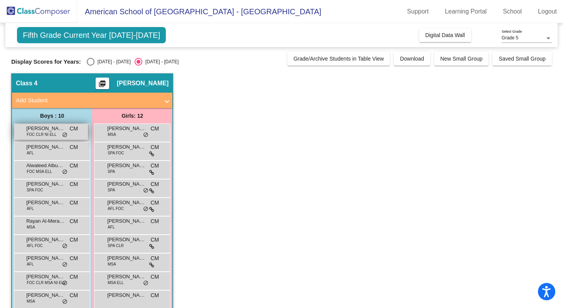
click at [47, 132] on span "FOC CLR NI ELL" at bounding box center [42, 135] width 30 height 6
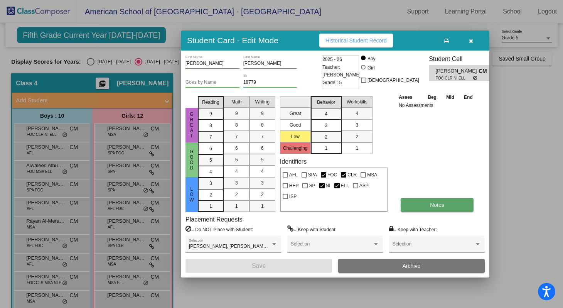
click at [432, 203] on span "Notes" at bounding box center [437, 205] width 14 height 6
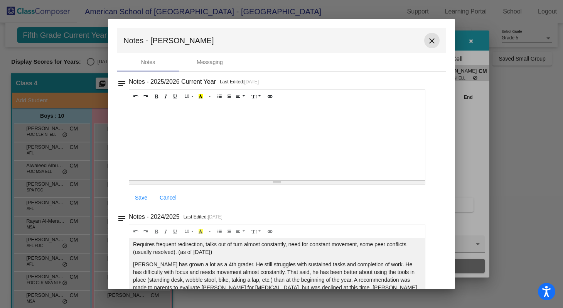
click at [428, 41] on mat-icon "close" at bounding box center [431, 40] width 9 height 9
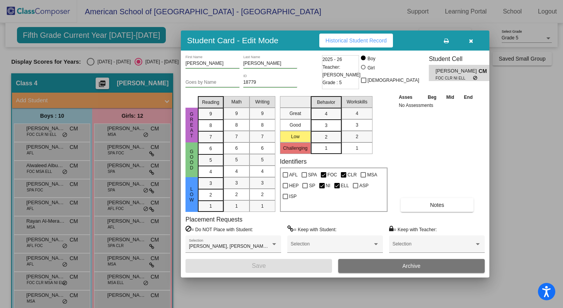
click at [43, 149] on div at bounding box center [281, 154] width 563 height 308
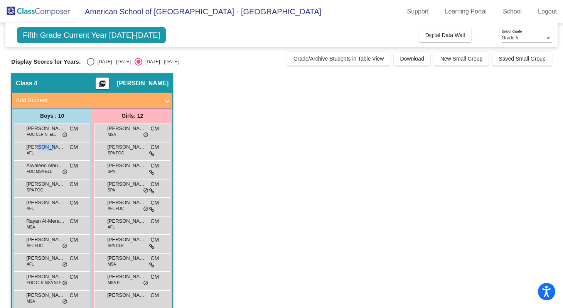
click at [43, 149] on span "[PERSON_NAME]" at bounding box center [45, 147] width 39 height 8
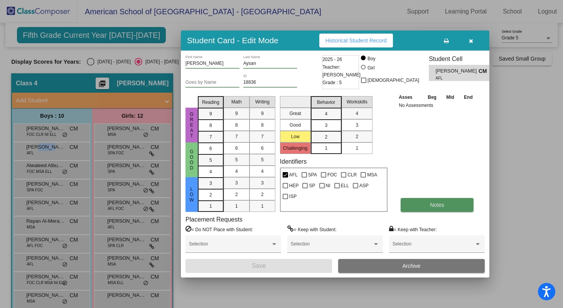
click at [422, 203] on button "Notes" at bounding box center [437, 205] width 73 height 14
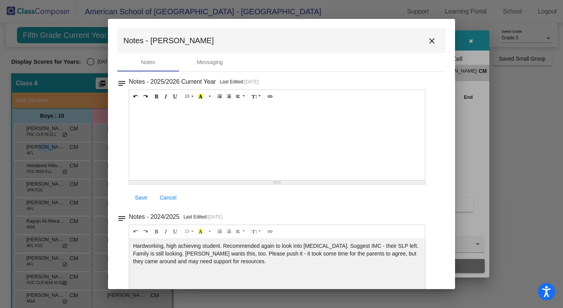
click at [428, 41] on mat-icon "close" at bounding box center [431, 40] width 9 height 9
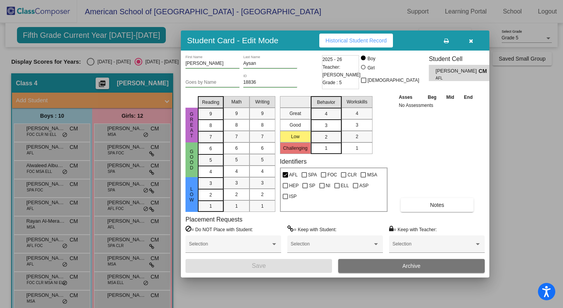
click at [42, 168] on div at bounding box center [281, 154] width 563 height 308
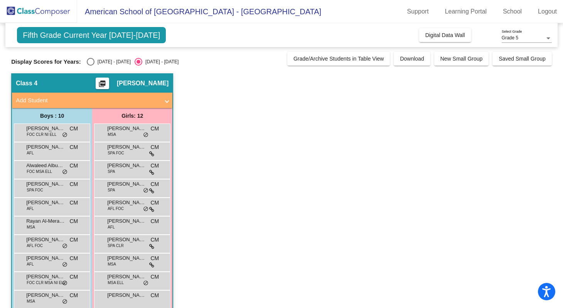
click at [42, 168] on span "Alwaleed Albuainain" at bounding box center [45, 166] width 39 height 8
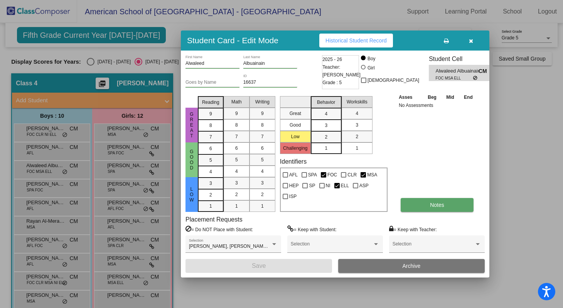
click at [427, 206] on button "Notes" at bounding box center [437, 205] width 73 height 14
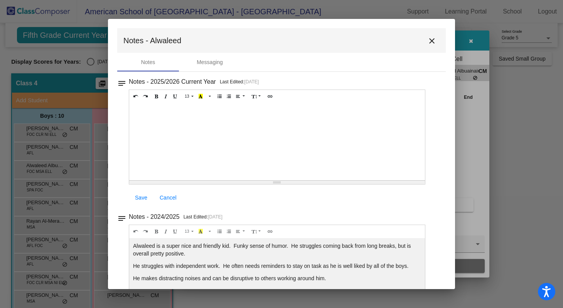
click at [428, 41] on mat-icon "close" at bounding box center [431, 40] width 9 height 9
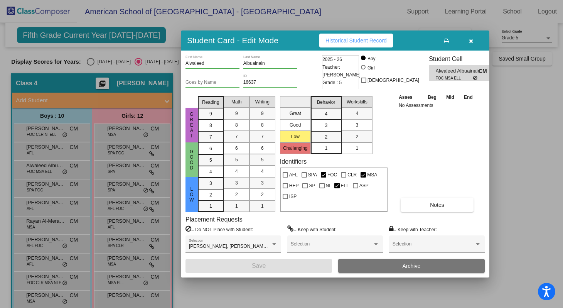
click at [44, 186] on div at bounding box center [281, 154] width 563 height 308
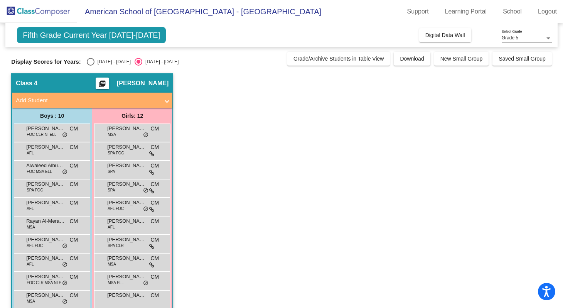
click at [44, 186] on span "[PERSON_NAME]" at bounding box center [45, 184] width 39 height 8
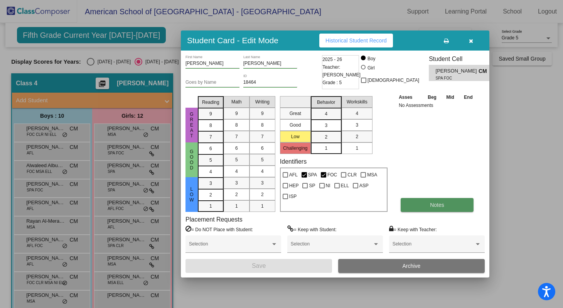
click at [429, 201] on button "Notes" at bounding box center [437, 205] width 73 height 14
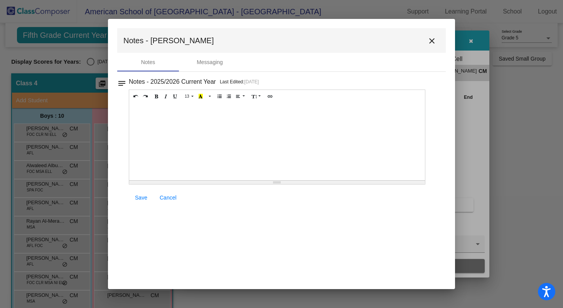
click at [434, 41] on mat-icon "close" at bounding box center [431, 40] width 9 height 9
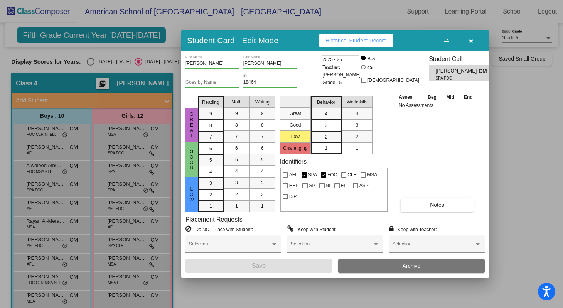
click at [51, 210] on div at bounding box center [281, 154] width 563 height 308
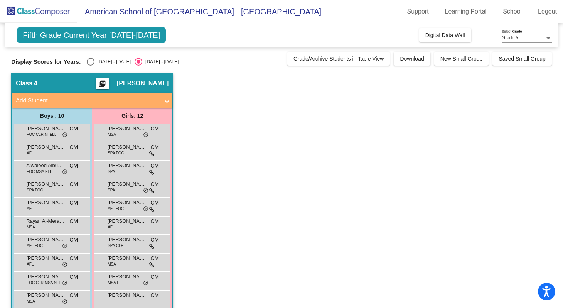
click at [51, 210] on div "[PERSON_NAME] AFL CM lock do_not_disturb_alt" at bounding box center [51, 206] width 74 height 16
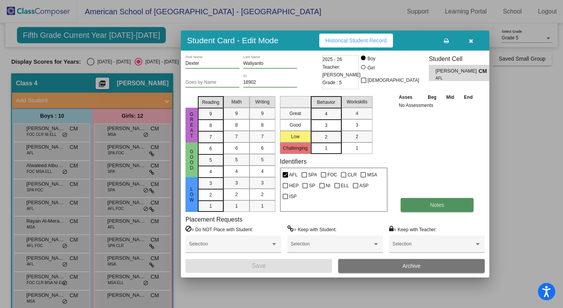
click at [424, 204] on button "Notes" at bounding box center [437, 205] width 73 height 14
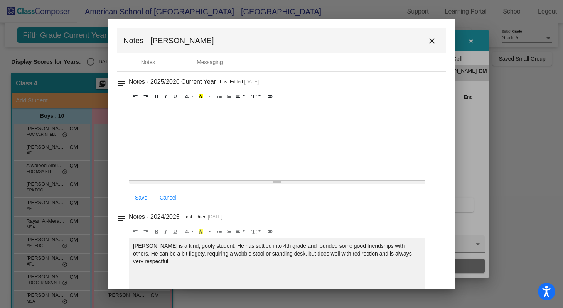
click at [429, 41] on mat-icon "close" at bounding box center [431, 40] width 9 height 9
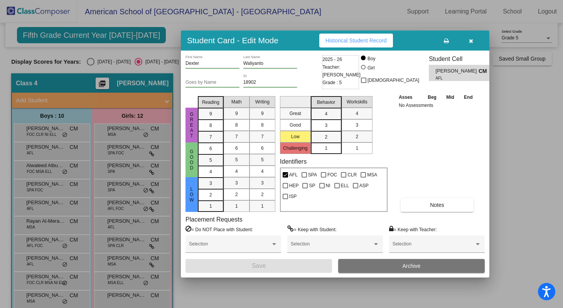
click at [44, 203] on div at bounding box center [281, 154] width 563 height 308
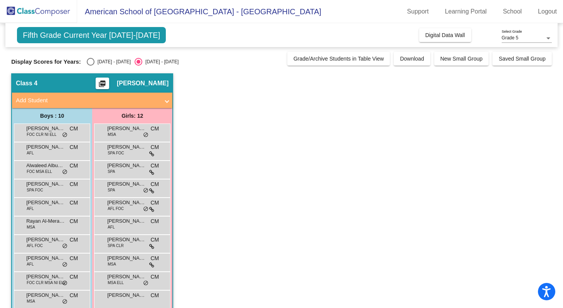
click at [44, 203] on span "[PERSON_NAME]" at bounding box center [45, 203] width 39 height 8
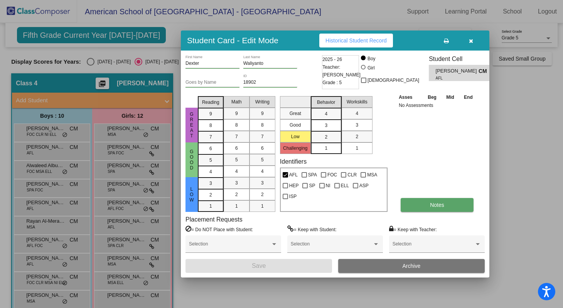
click at [417, 209] on button "Notes" at bounding box center [437, 205] width 73 height 14
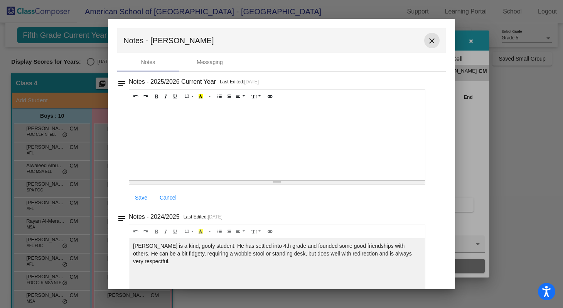
click at [427, 41] on mat-icon "close" at bounding box center [431, 40] width 9 height 9
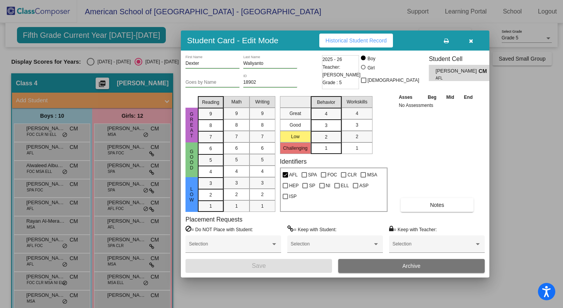
click at [26, 228] on div at bounding box center [281, 154] width 563 height 308
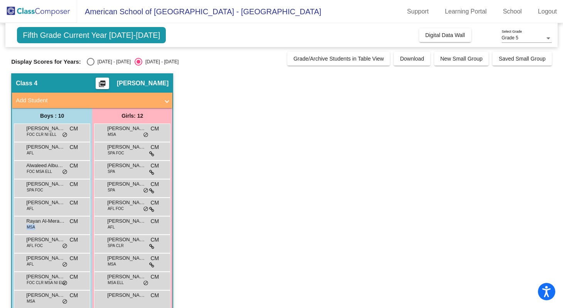
click at [27, 228] on span "MSA" at bounding box center [31, 227] width 8 height 6
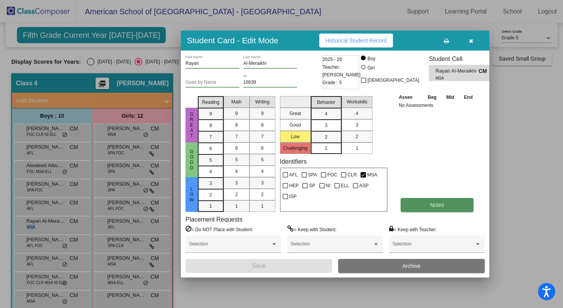
click at [423, 202] on button "Notes" at bounding box center [437, 205] width 73 height 14
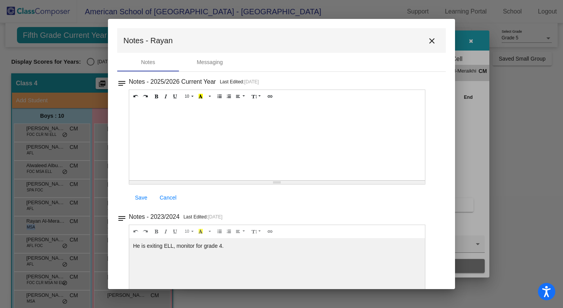
click at [427, 42] on mat-icon "close" at bounding box center [431, 40] width 9 height 9
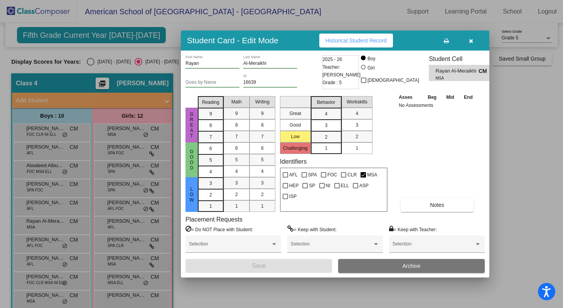
click at [39, 244] on div at bounding box center [281, 154] width 563 height 308
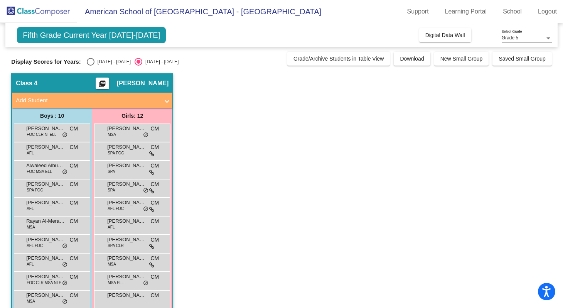
click at [39, 244] on span "AFL FOC" at bounding box center [35, 246] width 16 height 6
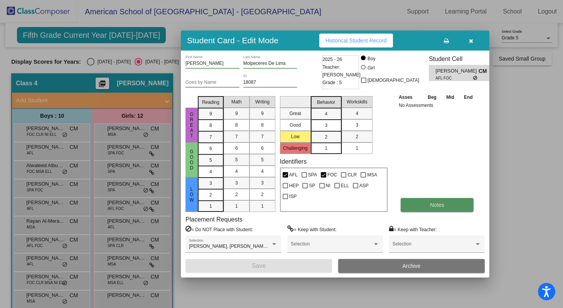
click at [418, 204] on button "Notes" at bounding box center [437, 205] width 73 height 14
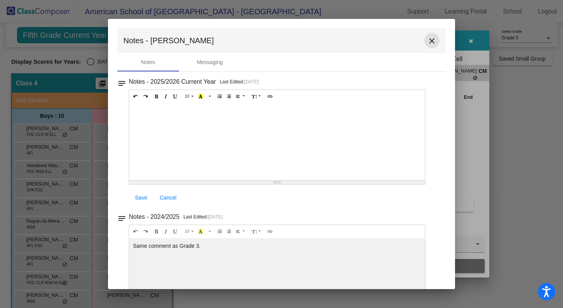
click at [427, 42] on mat-icon "close" at bounding box center [431, 40] width 9 height 9
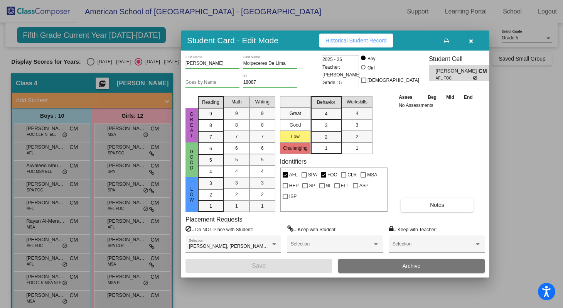
click at [45, 263] on div at bounding box center [281, 154] width 563 height 308
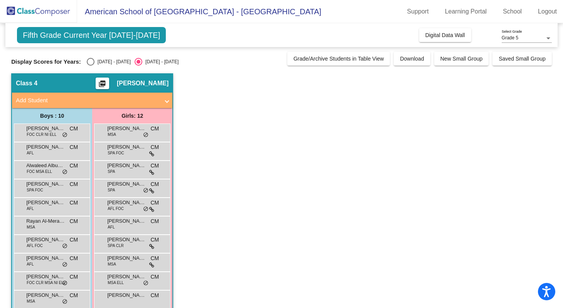
click at [45, 263] on div "[PERSON_NAME] AFL CM lock do_not_disturb_alt" at bounding box center [51, 261] width 74 height 16
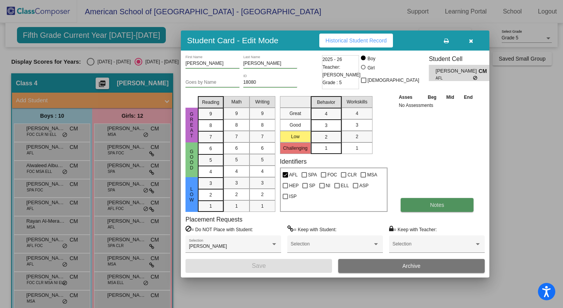
click at [429, 203] on button "Notes" at bounding box center [437, 205] width 73 height 14
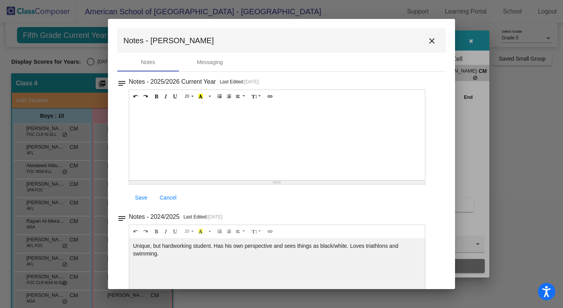
click at [427, 42] on mat-icon "close" at bounding box center [431, 40] width 9 height 9
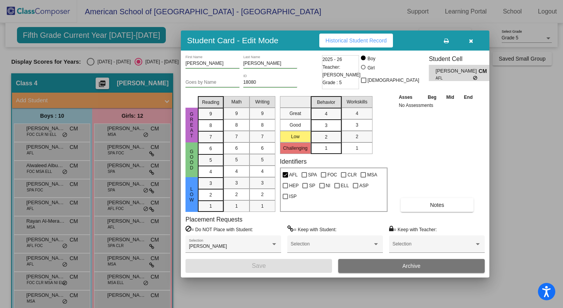
click at [42, 261] on div at bounding box center [281, 154] width 563 height 308
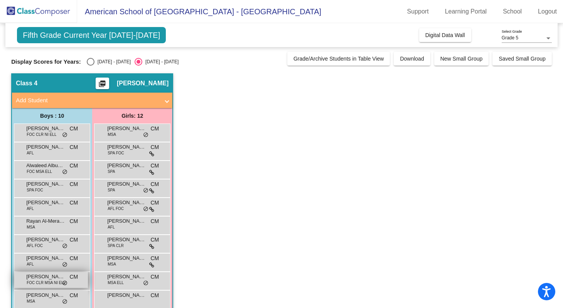
click at [44, 284] on span "FOC CLR MSA NI ELL" at bounding box center [46, 283] width 39 height 6
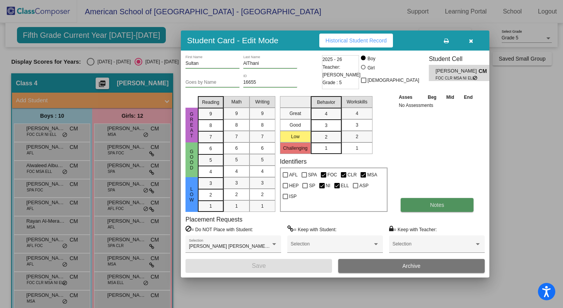
click at [426, 206] on button "Notes" at bounding box center [437, 205] width 73 height 14
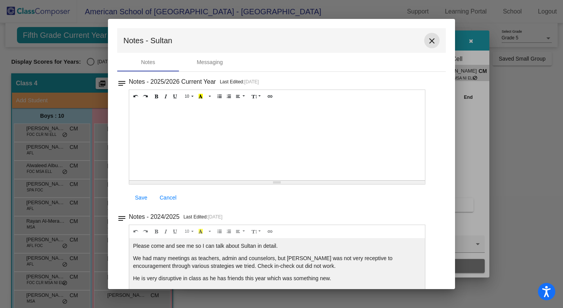
click at [427, 43] on mat-icon "close" at bounding box center [431, 40] width 9 height 9
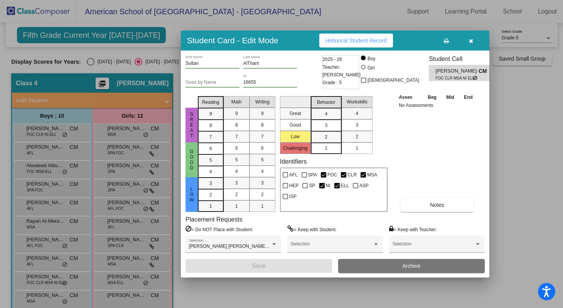
click at [42, 298] on div at bounding box center [281, 154] width 563 height 308
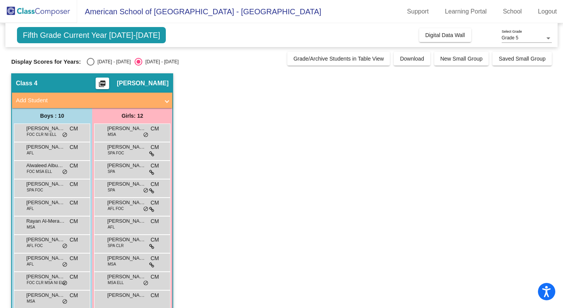
click at [42, 298] on span "[PERSON_NAME]" at bounding box center [45, 295] width 39 height 8
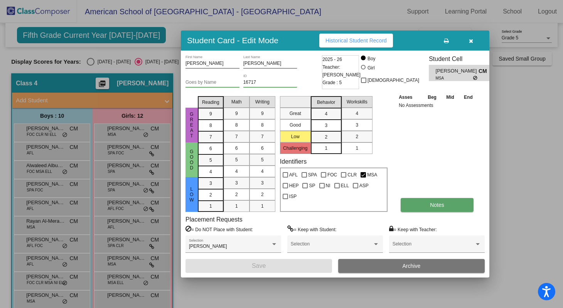
click at [425, 205] on button "Notes" at bounding box center [437, 205] width 73 height 14
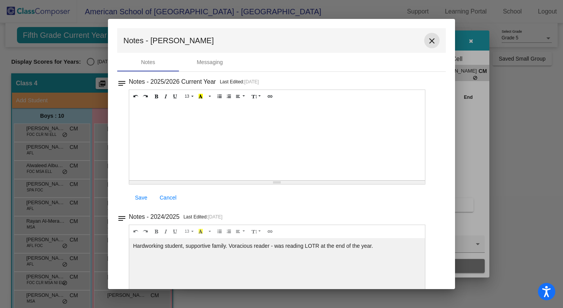
click at [428, 41] on mat-icon "close" at bounding box center [431, 40] width 9 height 9
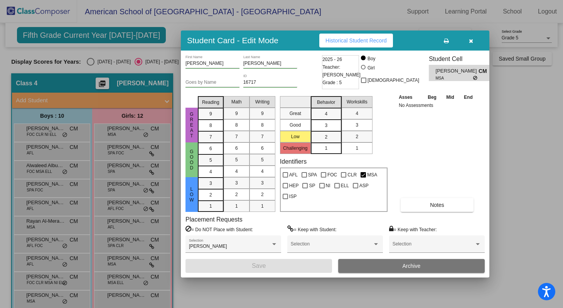
click at [126, 132] on div at bounding box center [281, 154] width 563 height 308
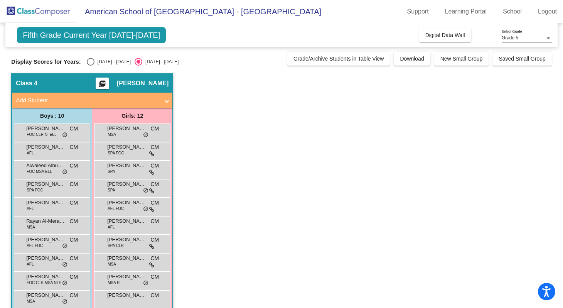
click at [126, 132] on span "[PERSON_NAME]" at bounding box center [126, 129] width 39 height 8
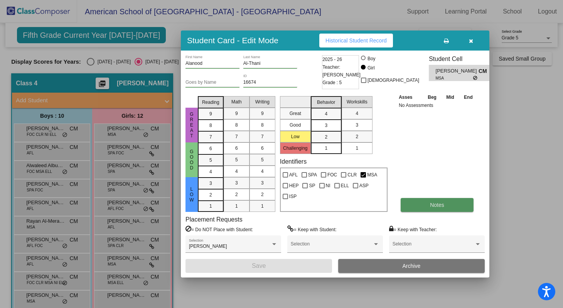
click at [422, 203] on button "Notes" at bounding box center [437, 205] width 73 height 14
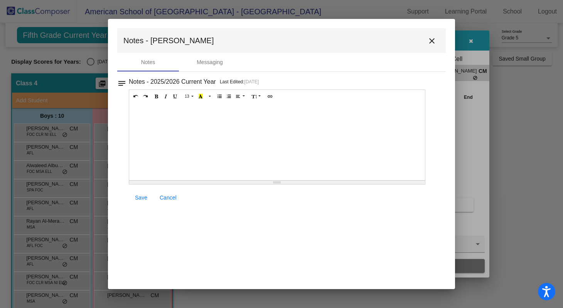
click at [432, 41] on mat-icon "close" at bounding box center [431, 40] width 9 height 9
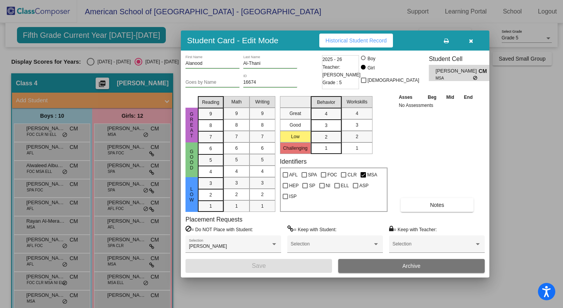
click at [118, 148] on div at bounding box center [281, 154] width 563 height 308
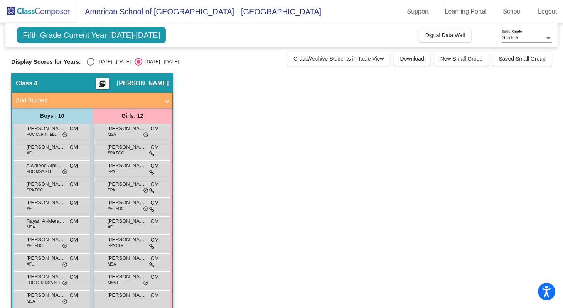
click at [118, 148] on span "[PERSON_NAME]" at bounding box center [126, 147] width 39 height 8
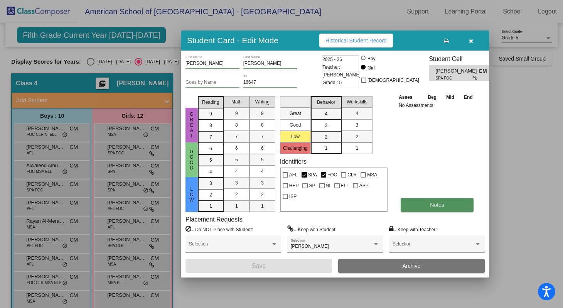
click at [429, 209] on button "Notes" at bounding box center [437, 205] width 73 height 14
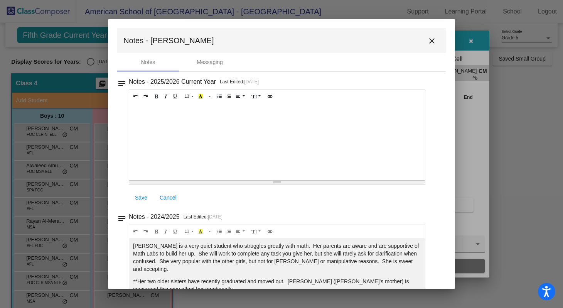
click at [427, 41] on mat-icon "close" at bounding box center [431, 40] width 9 height 9
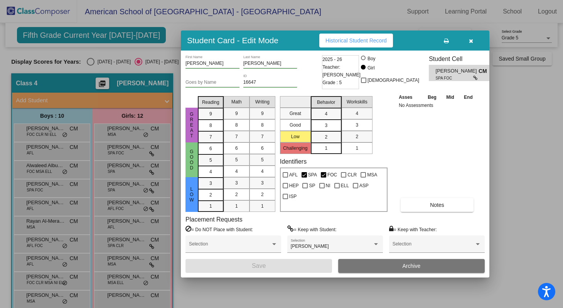
click at [121, 171] on div at bounding box center [281, 154] width 563 height 308
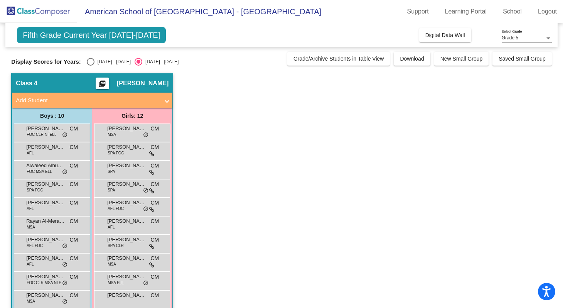
click at [121, 171] on div "[PERSON_NAME] SPA CM lock do_not_disturb_alt" at bounding box center [132, 169] width 74 height 16
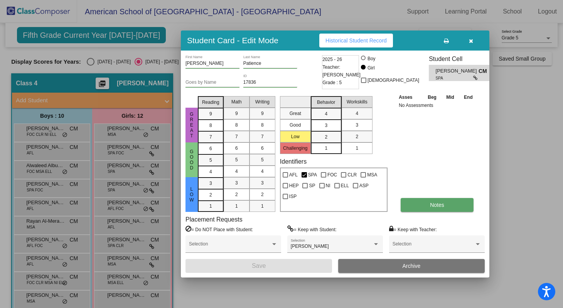
click at [426, 208] on button "Notes" at bounding box center [437, 205] width 73 height 14
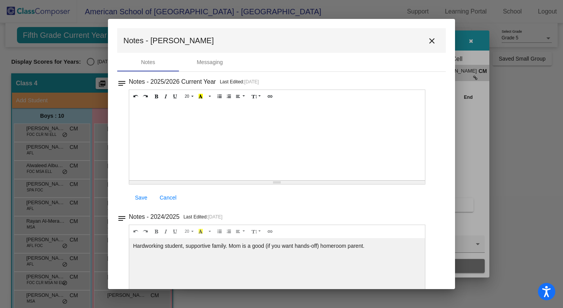
click at [427, 44] on mat-icon "close" at bounding box center [431, 40] width 9 height 9
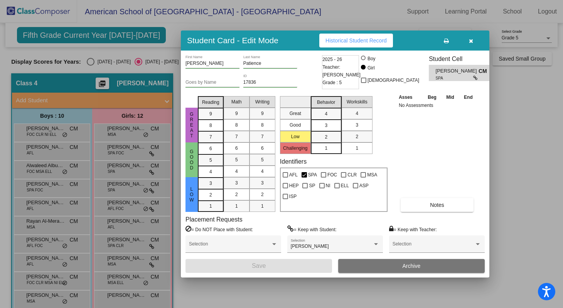
click at [114, 187] on div at bounding box center [281, 154] width 563 height 308
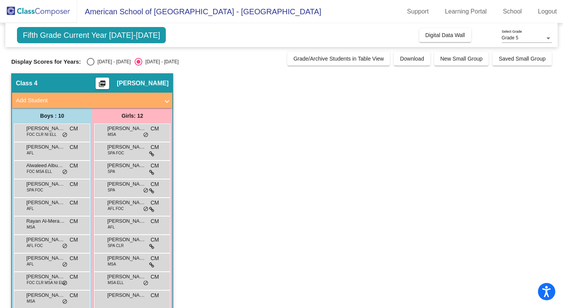
click at [114, 187] on span "SPA" at bounding box center [111, 190] width 7 height 6
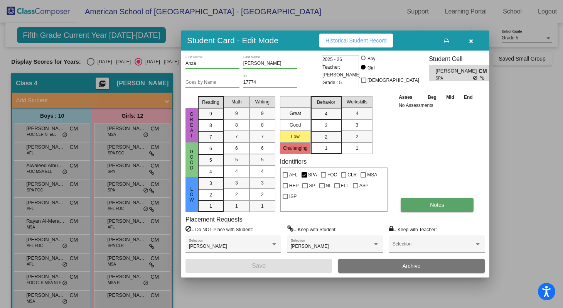
click at [422, 208] on button "Notes" at bounding box center [437, 205] width 73 height 14
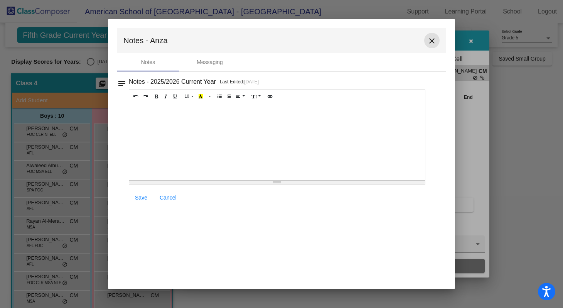
click at [432, 43] on mat-icon "close" at bounding box center [431, 40] width 9 height 9
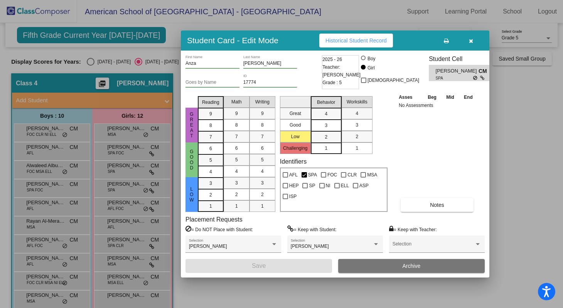
click at [128, 206] on div at bounding box center [281, 154] width 563 height 308
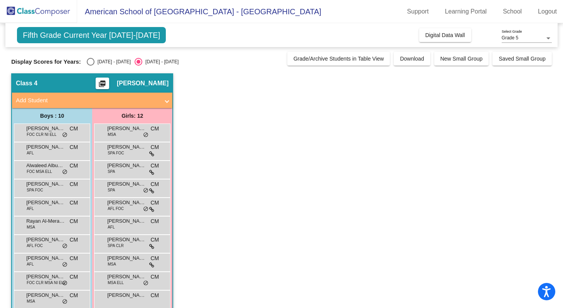
click at [128, 206] on span "[PERSON_NAME]" at bounding box center [126, 203] width 39 height 8
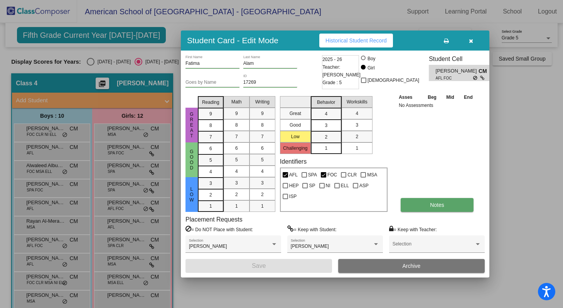
click at [421, 201] on button "Notes" at bounding box center [437, 205] width 73 height 14
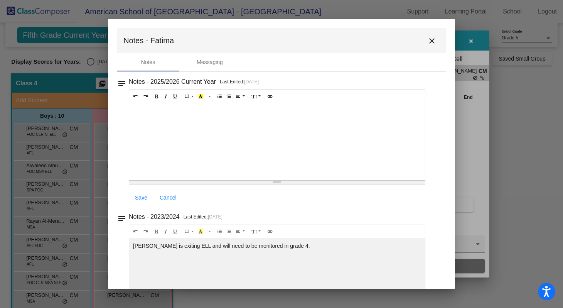
click at [427, 44] on mat-icon "close" at bounding box center [431, 40] width 9 height 9
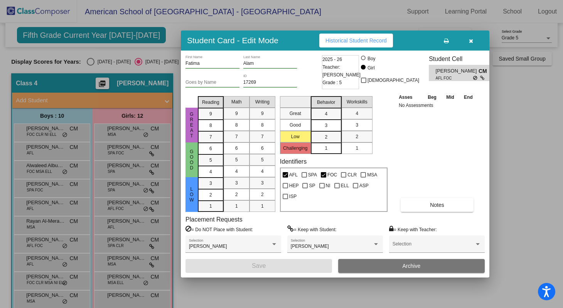
click at [124, 227] on div at bounding box center [281, 154] width 563 height 308
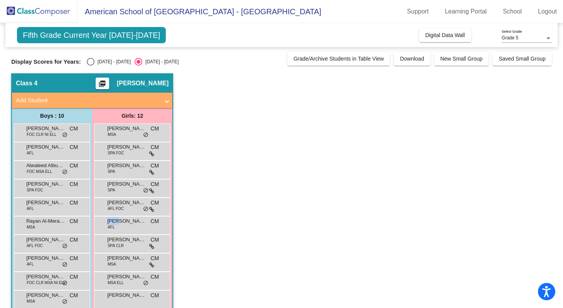
click at [124, 227] on div "[PERSON_NAME] AFL CM lock do_not_disturb_alt" at bounding box center [132, 224] width 74 height 16
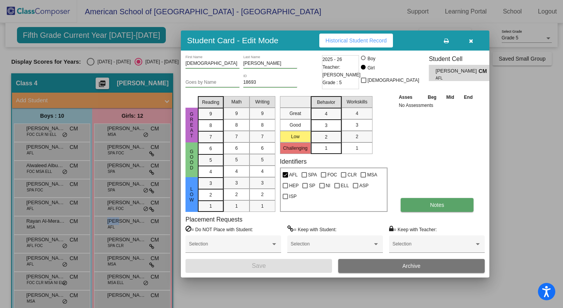
click at [416, 206] on button "Notes" at bounding box center [437, 205] width 73 height 14
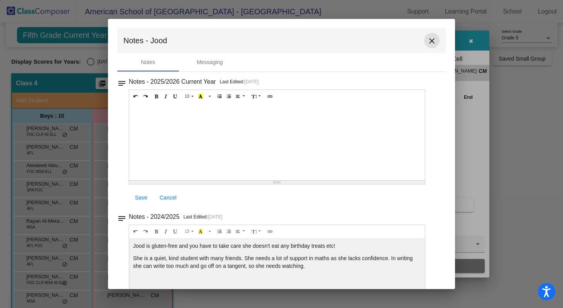
click at [427, 41] on mat-icon "close" at bounding box center [431, 40] width 9 height 9
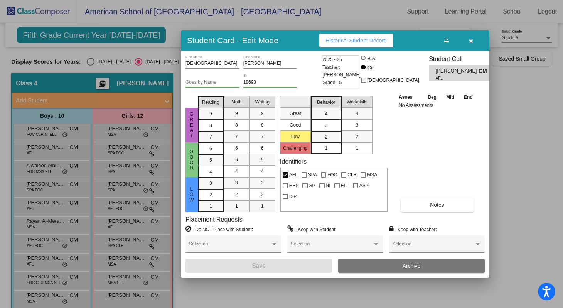
click at [122, 246] on div at bounding box center [281, 154] width 563 height 308
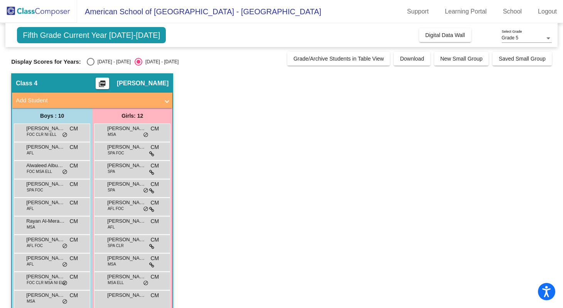
click at [122, 246] on span "SPA CLR" at bounding box center [116, 246] width 16 height 6
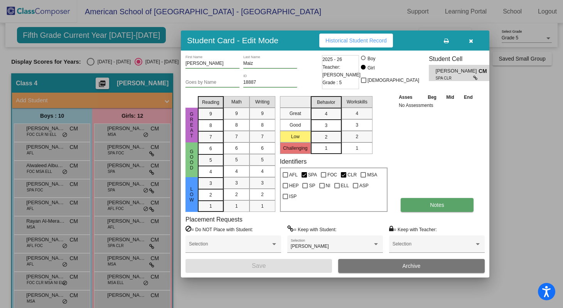
click at [417, 204] on button "Notes" at bounding box center [437, 205] width 73 height 14
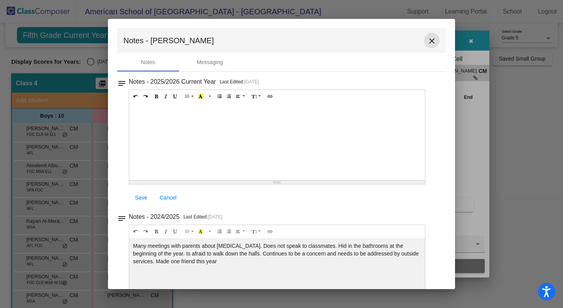
click at [428, 41] on mat-icon "close" at bounding box center [431, 40] width 9 height 9
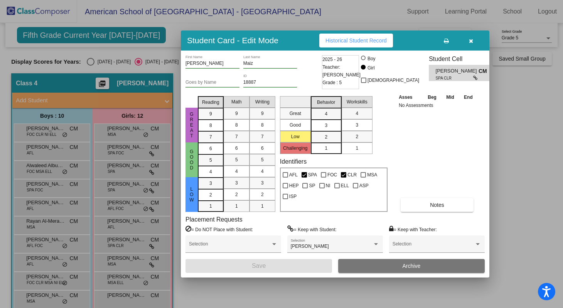
click at [123, 264] on div at bounding box center [281, 154] width 563 height 308
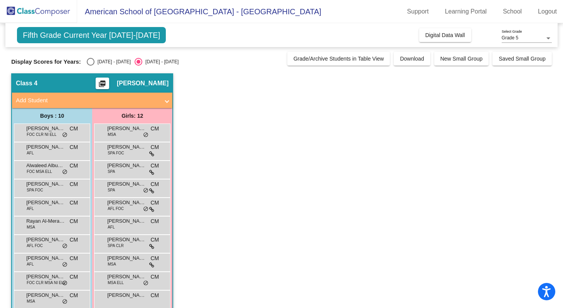
click at [123, 264] on div "[PERSON_NAME] MSA CM lock do_not_disturb_alt" at bounding box center [132, 261] width 74 height 16
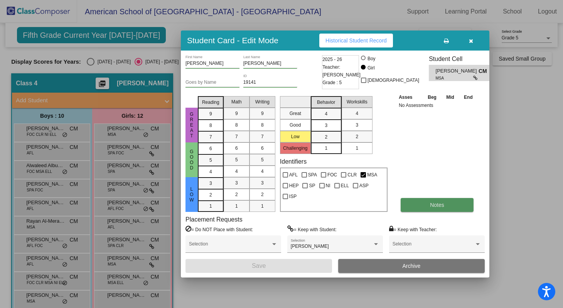
click at [417, 204] on button "Notes" at bounding box center [437, 205] width 73 height 14
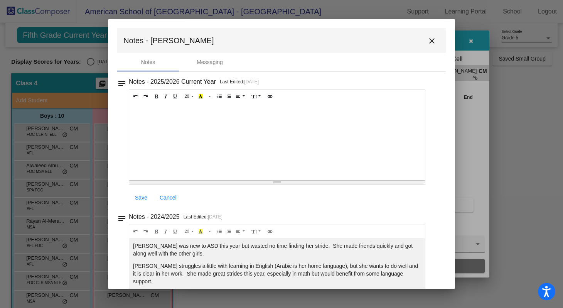
click at [427, 41] on mat-icon "close" at bounding box center [431, 40] width 9 height 9
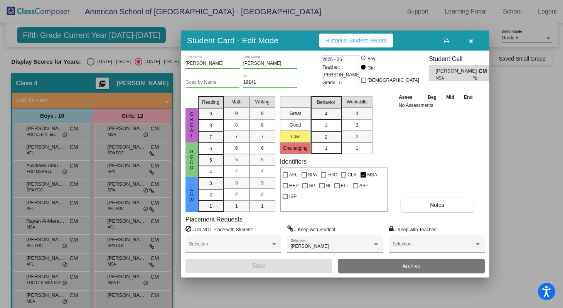
click at [127, 279] on div at bounding box center [281, 154] width 563 height 308
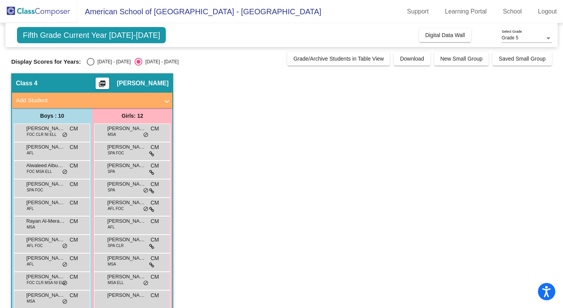
click at [127, 279] on span "[PERSON_NAME]" at bounding box center [126, 277] width 39 height 8
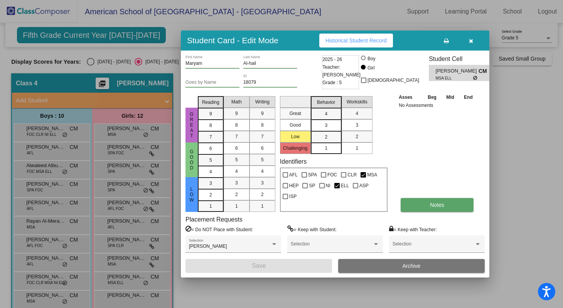
click at [426, 202] on button "Notes" at bounding box center [437, 205] width 73 height 14
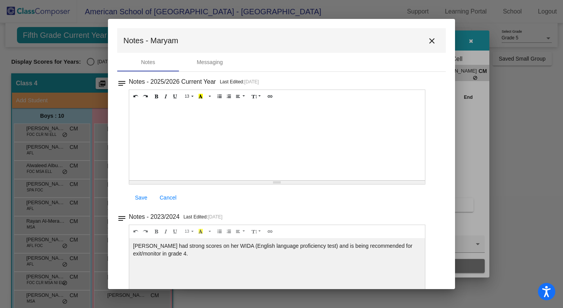
click at [427, 42] on mat-icon "close" at bounding box center [431, 40] width 9 height 9
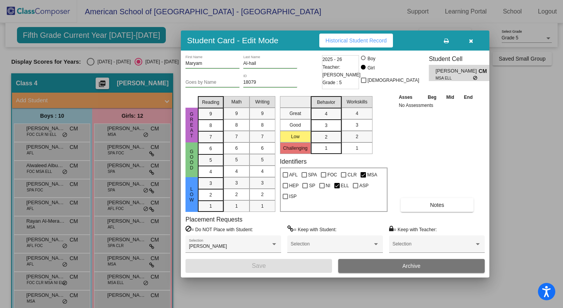
click at [116, 302] on div at bounding box center [281, 154] width 563 height 308
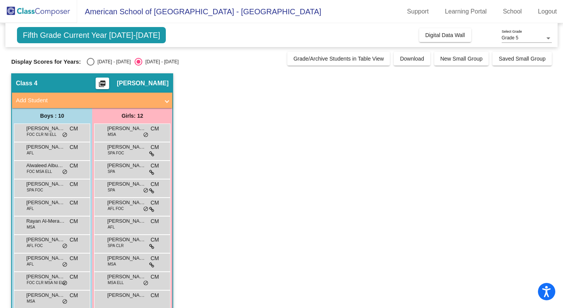
click at [116, 302] on div "[PERSON_NAME] CM lock do_not_disturb_alt" at bounding box center [132, 299] width 74 height 16
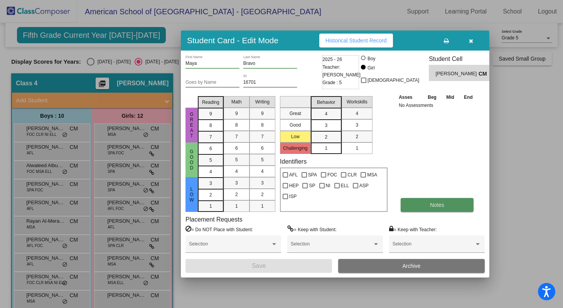
click at [417, 204] on button "Notes" at bounding box center [437, 205] width 73 height 14
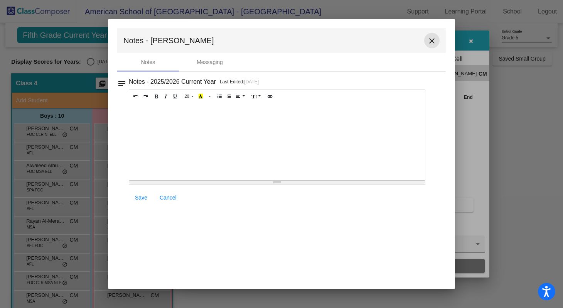
click at [431, 39] on mat-icon "close" at bounding box center [431, 40] width 9 height 9
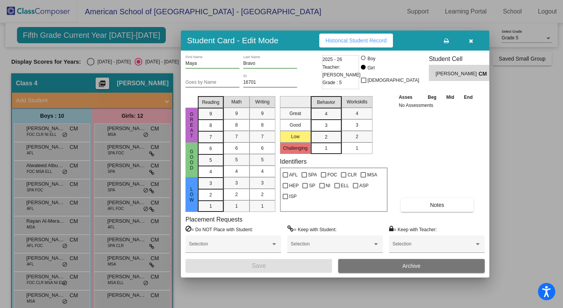
click at [143, 178] on div at bounding box center [281, 154] width 563 height 308
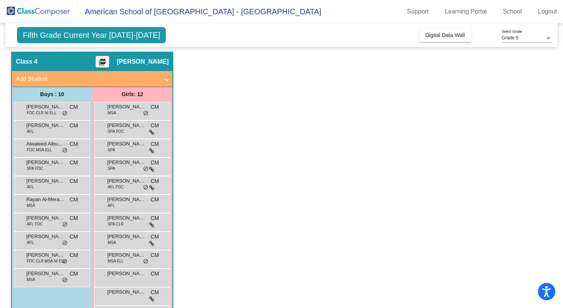
scroll to position [50, 0]
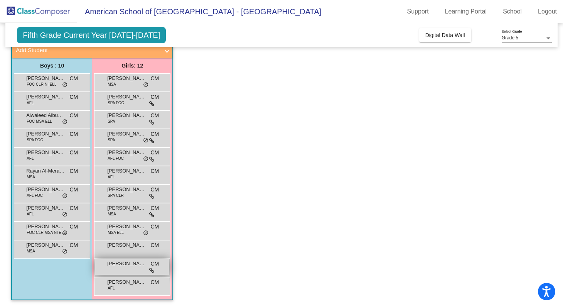
click at [128, 266] on span "[PERSON_NAME]" at bounding box center [126, 264] width 39 height 8
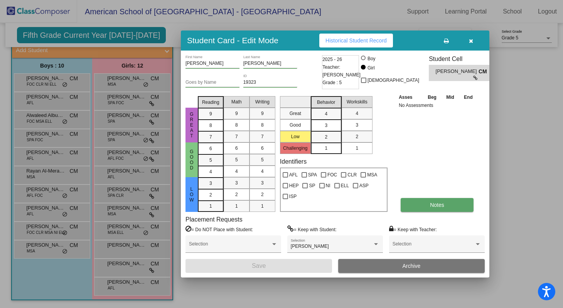
click at [419, 209] on button "Notes" at bounding box center [437, 205] width 73 height 14
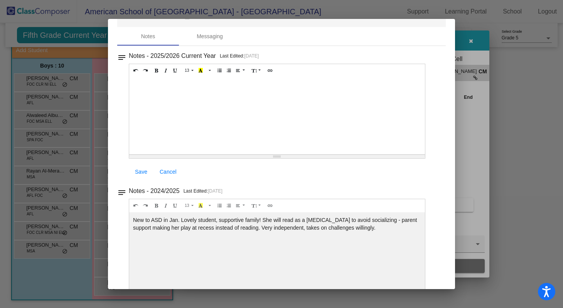
scroll to position [0, 0]
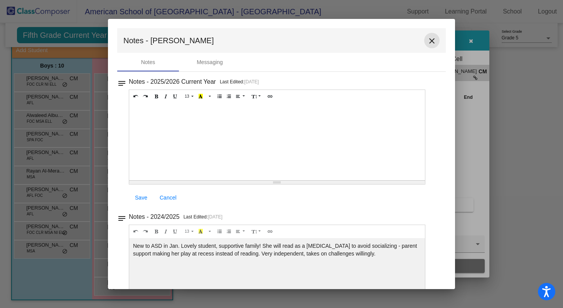
click at [427, 43] on mat-icon "close" at bounding box center [431, 40] width 9 height 9
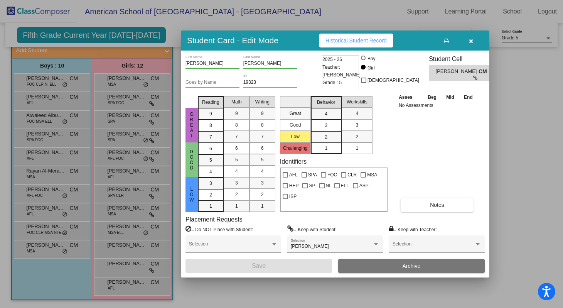
click at [120, 286] on div at bounding box center [281, 154] width 563 height 308
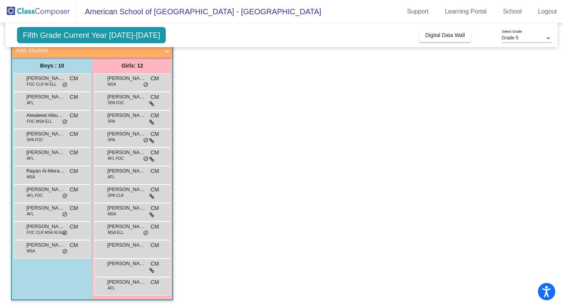
click at [120, 286] on div "[PERSON_NAME] AFL CM lock do_not_disturb_alt" at bounding box center [132, 285] width 74 height 16
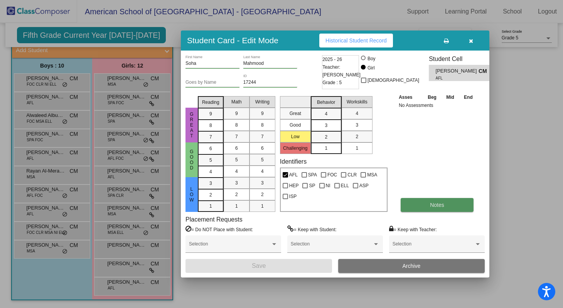
click at [425, 210] on button "Notes" at bounding box center [437, 205] width 73 height 14
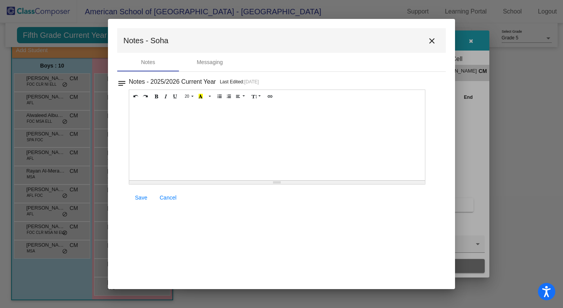
click at [432, 42] on mat-icon "close" at bounding box center [431, 40] width 9 height 9
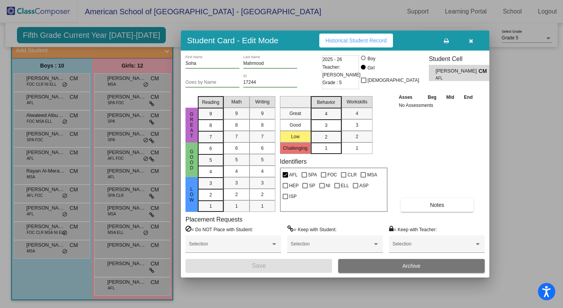
click at [129, 272] on div at bounding box center [281, 154] width 563 height 308
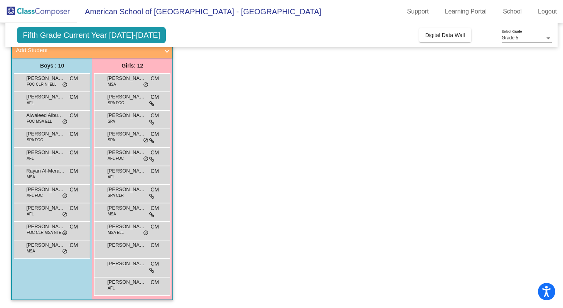
click at [129, 272] on div "[PERSON_NAME] CM lock do_not_disturb_alt" at bounding box center [132, 267] width 74 height 16
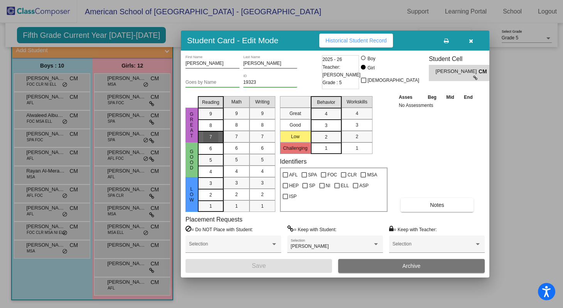
click at [210, 117] on span "7" at bounding box center [210, 113] width 3 height 7
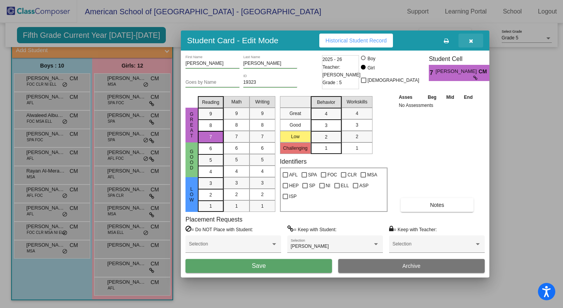
click at [471, 41] on icon "button" at bounding box center [471, 40] width 4 height 5
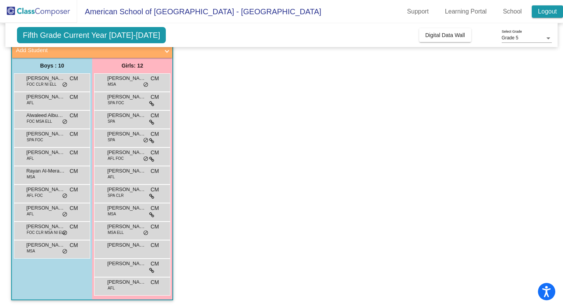
click at [549, 14] on link "Logout" at bounding box center [547, 11] width 31 height 12
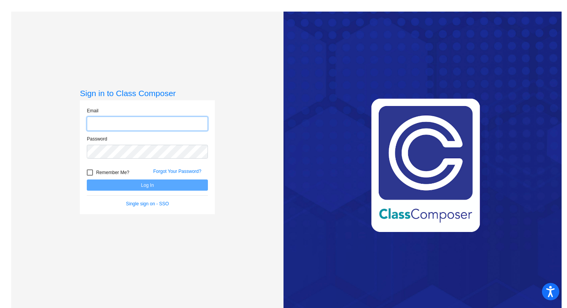
type input "[EMAIL_ADDRESS][DOMAIN_NAME]"
